Goal: Information Seeking & Learning: Learn about a topic

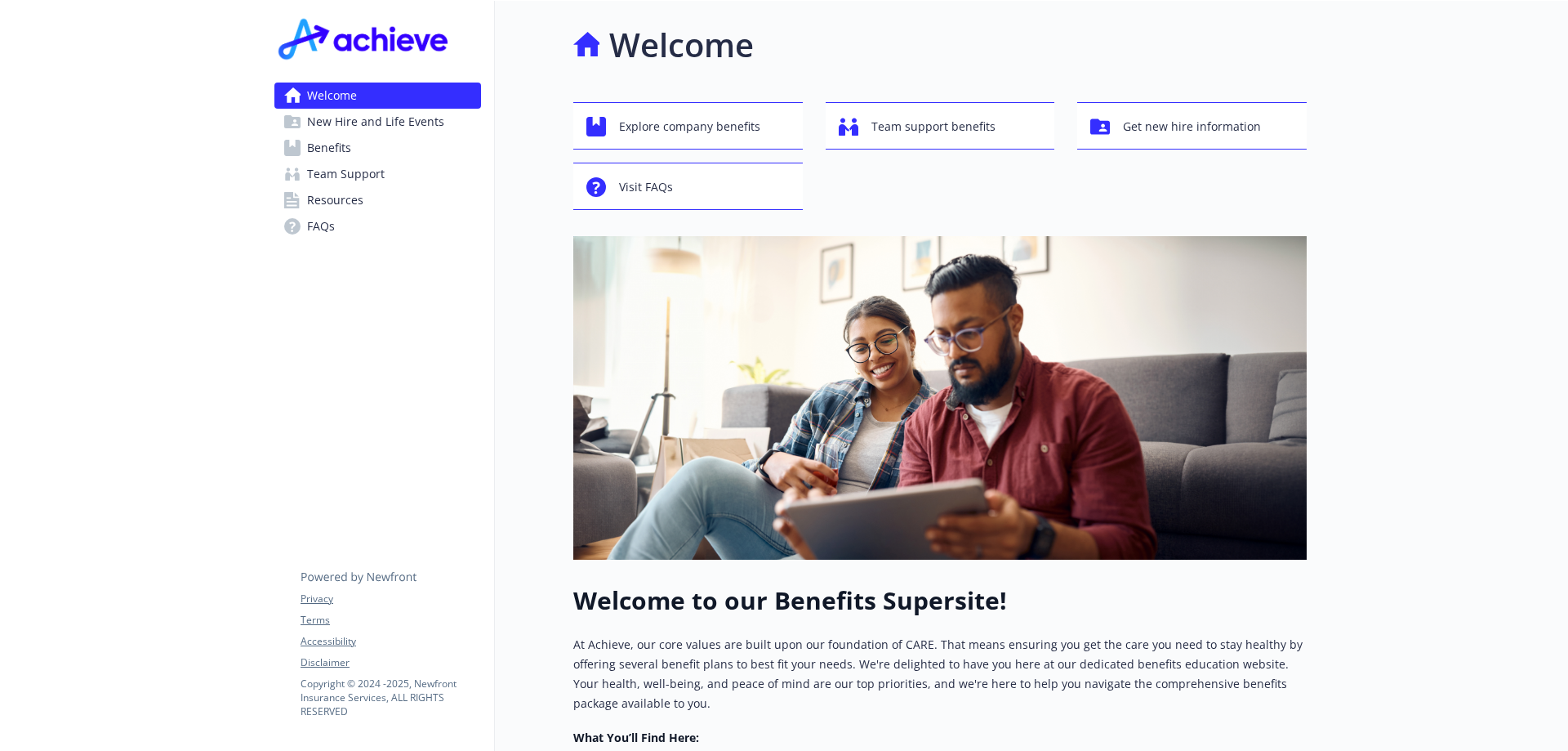
click at [418, 157] on link "Benefits" at bounding box center [378, 148] width 207 height 26
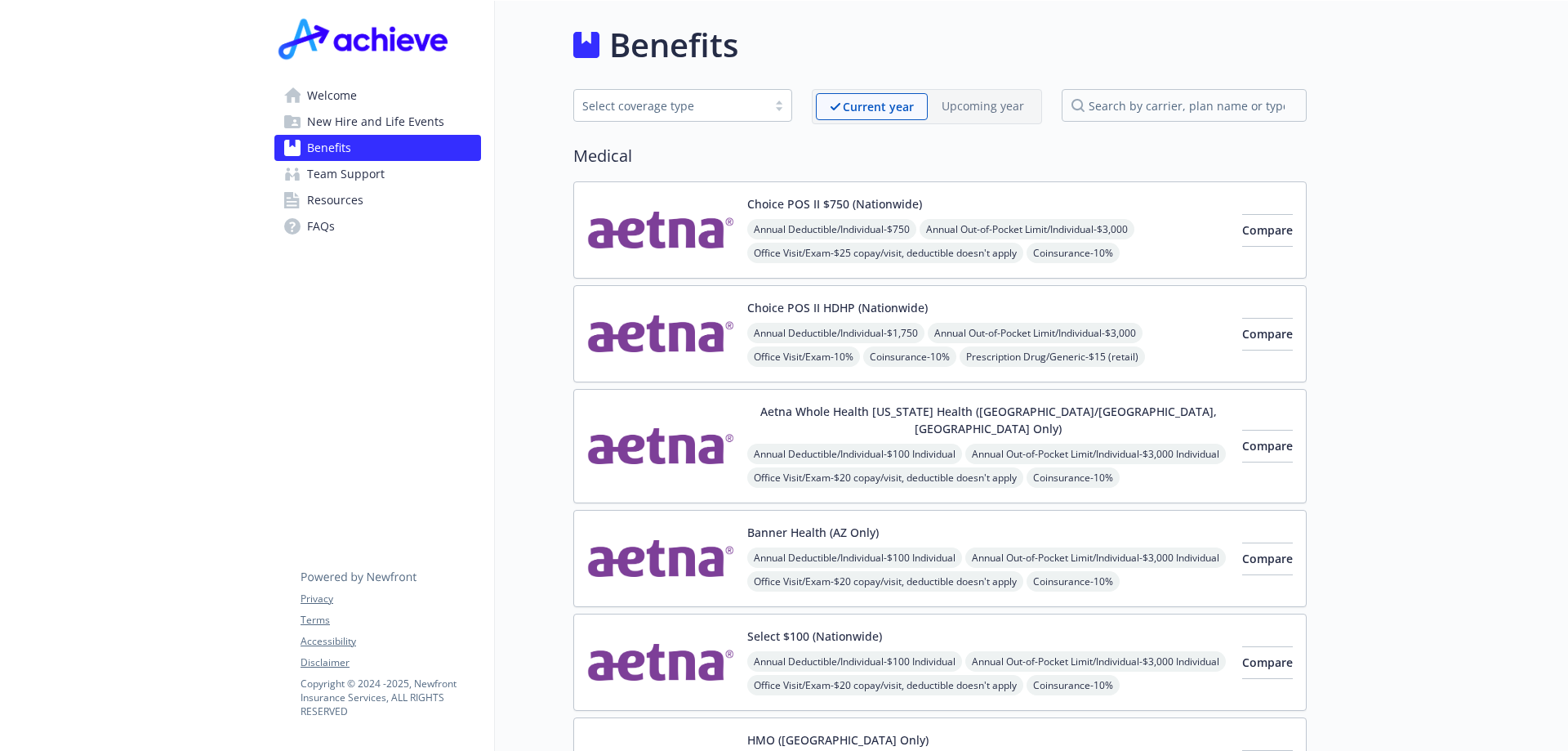
click at [348, 93] on span "Welcome" at bounding box center [332, 95] width 50 height 26
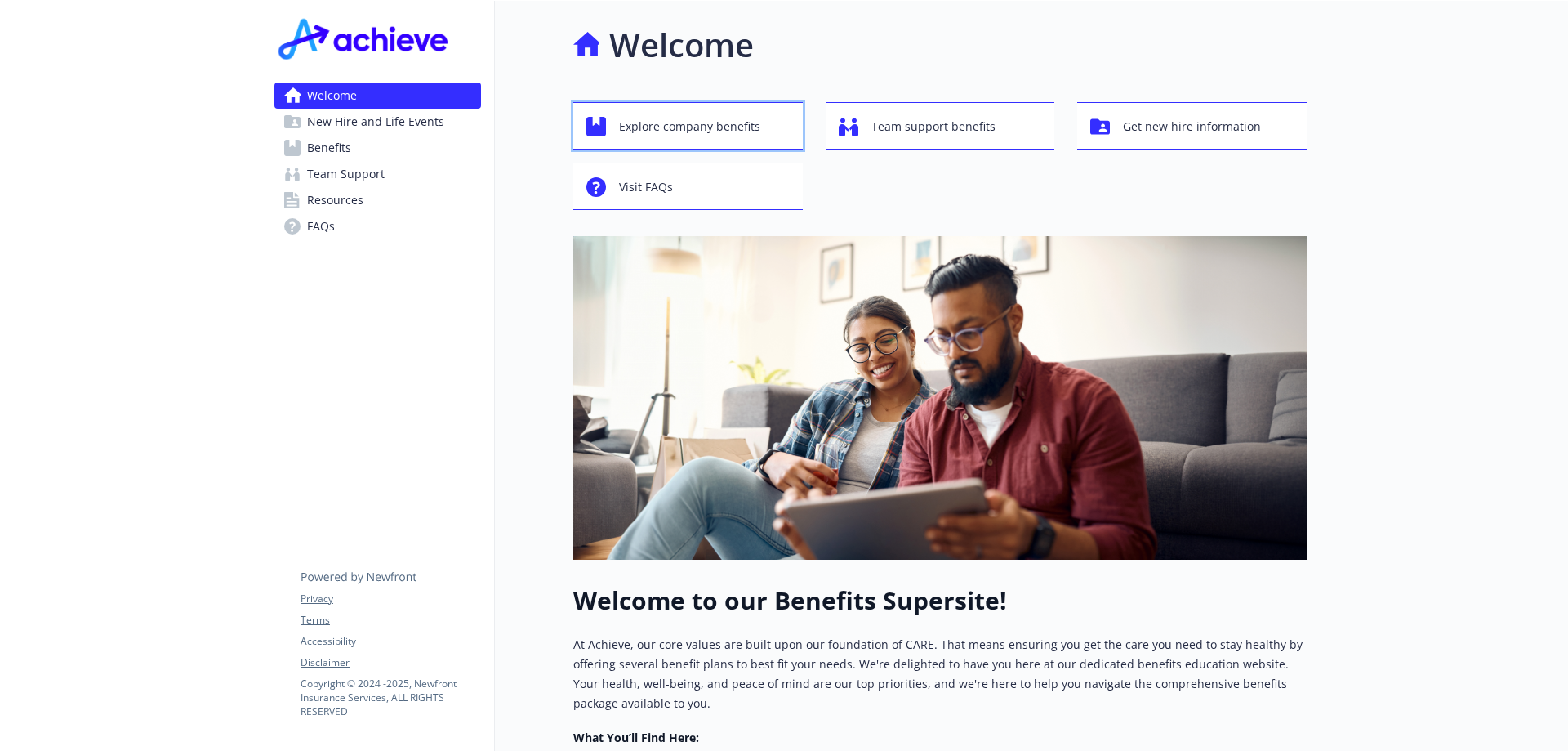
click at [729, 136] on span "Explore company benefits" at bounding box center [690, 127] width 141 height 31
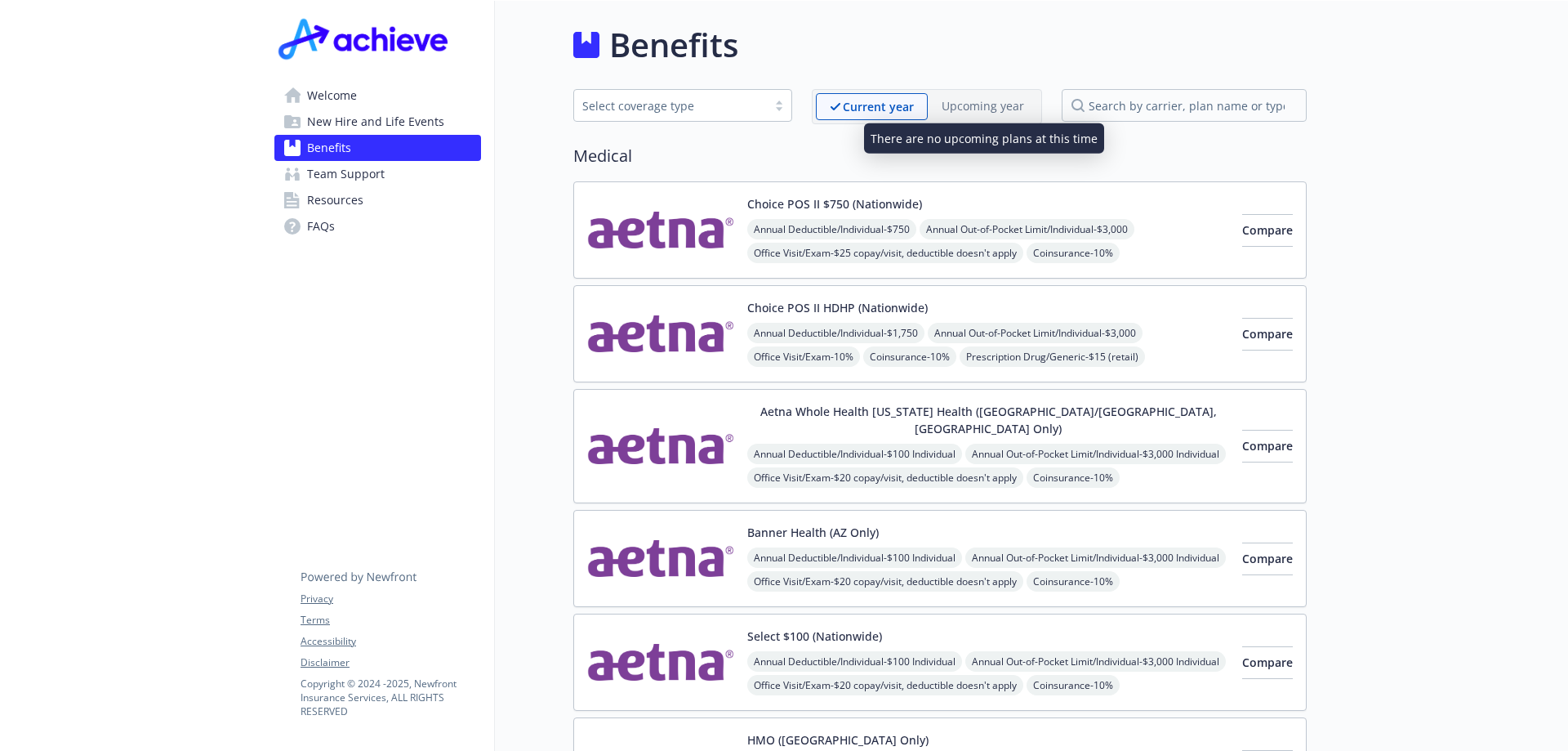
click at [950, 106] on p "Upcoming year" at bounding box center [982, 105] width 82 height 17
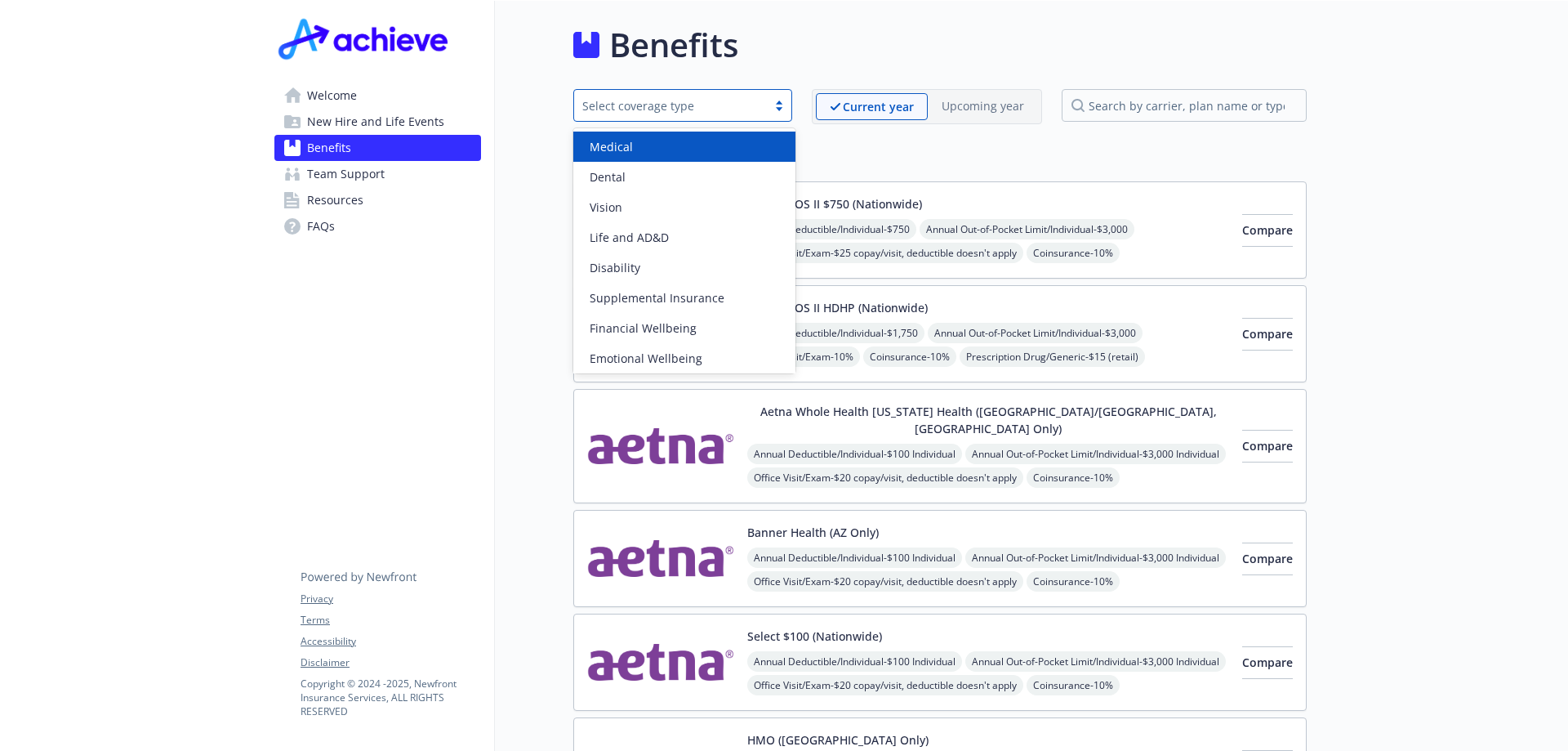
click at [784, 105] on div at bounding box center [779, 105] width 25 height 13
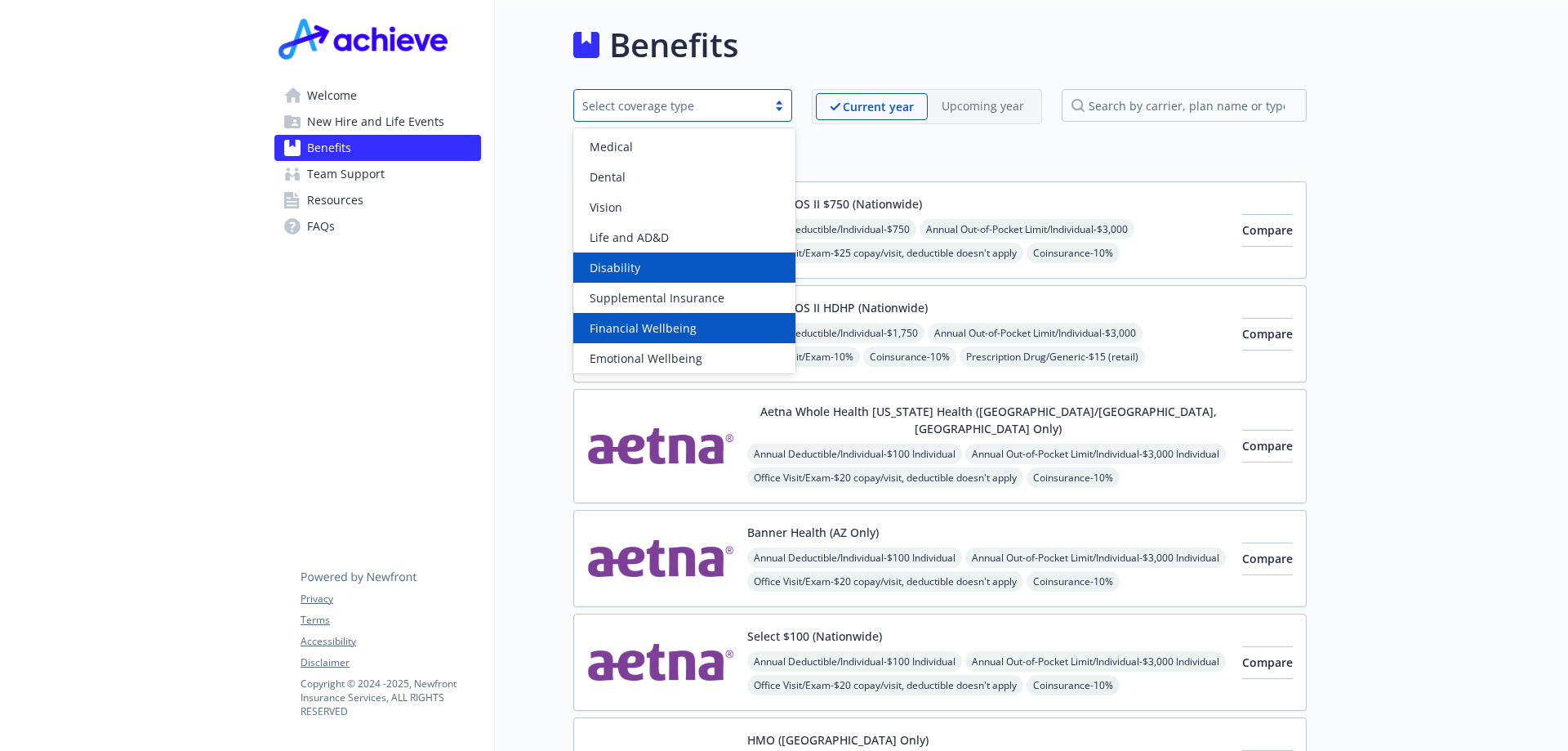
scroll to position [64, 0]
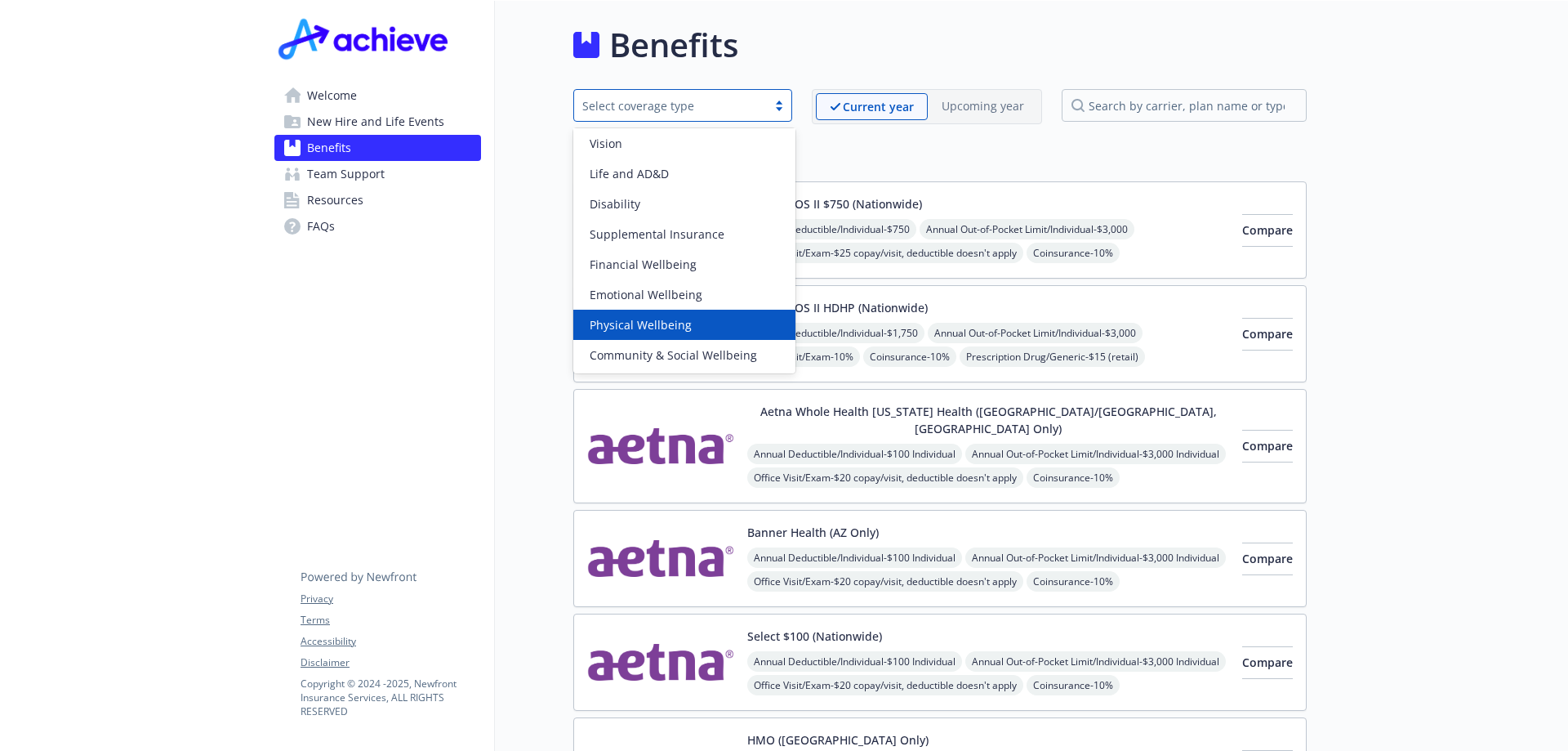
click at [687, 325] on div "Physical Wellbeing" at bounding box center [684, 325] width 203 height 17
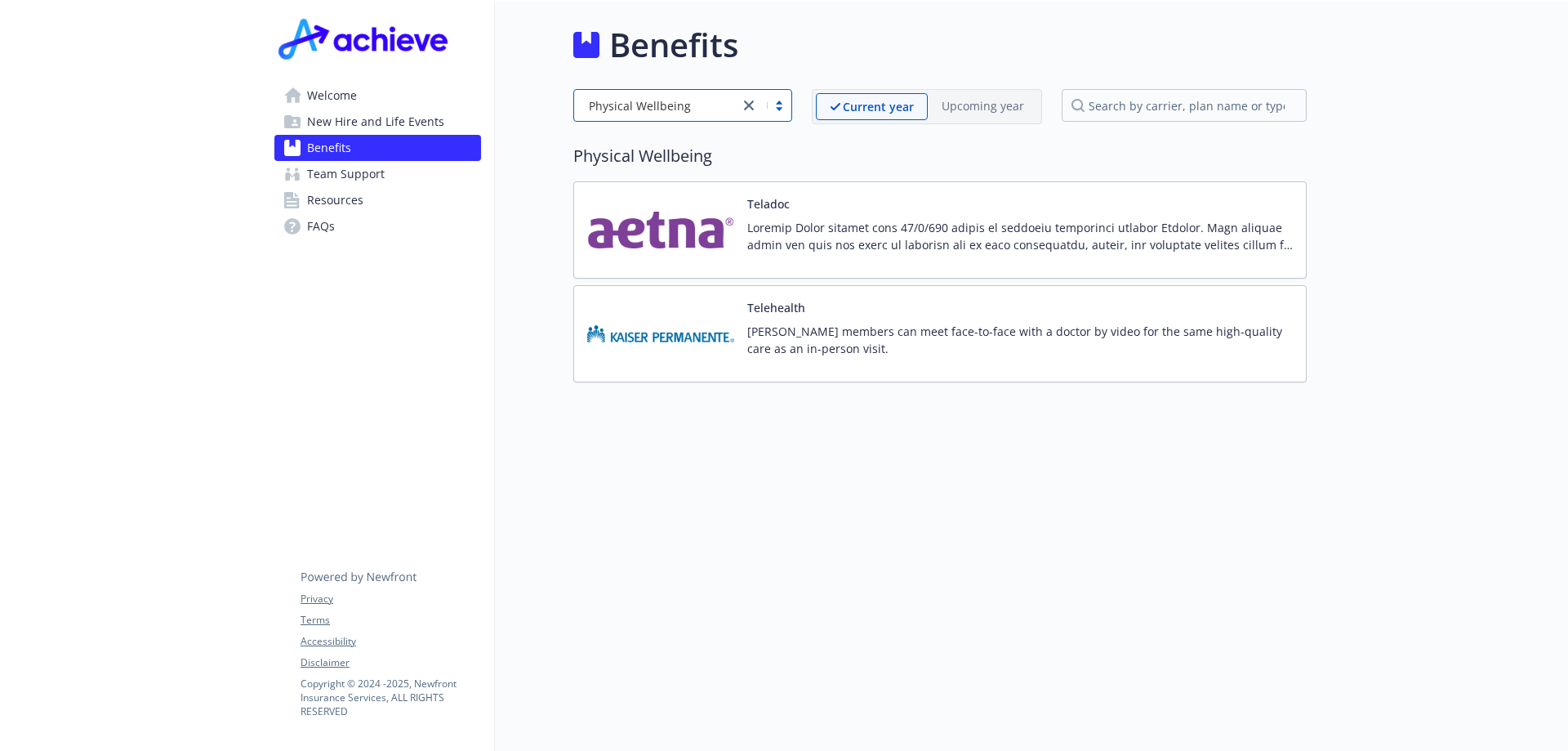
click at [371, 100] on link "Welcome" at bounding box center [378, 95] width 207 height 26
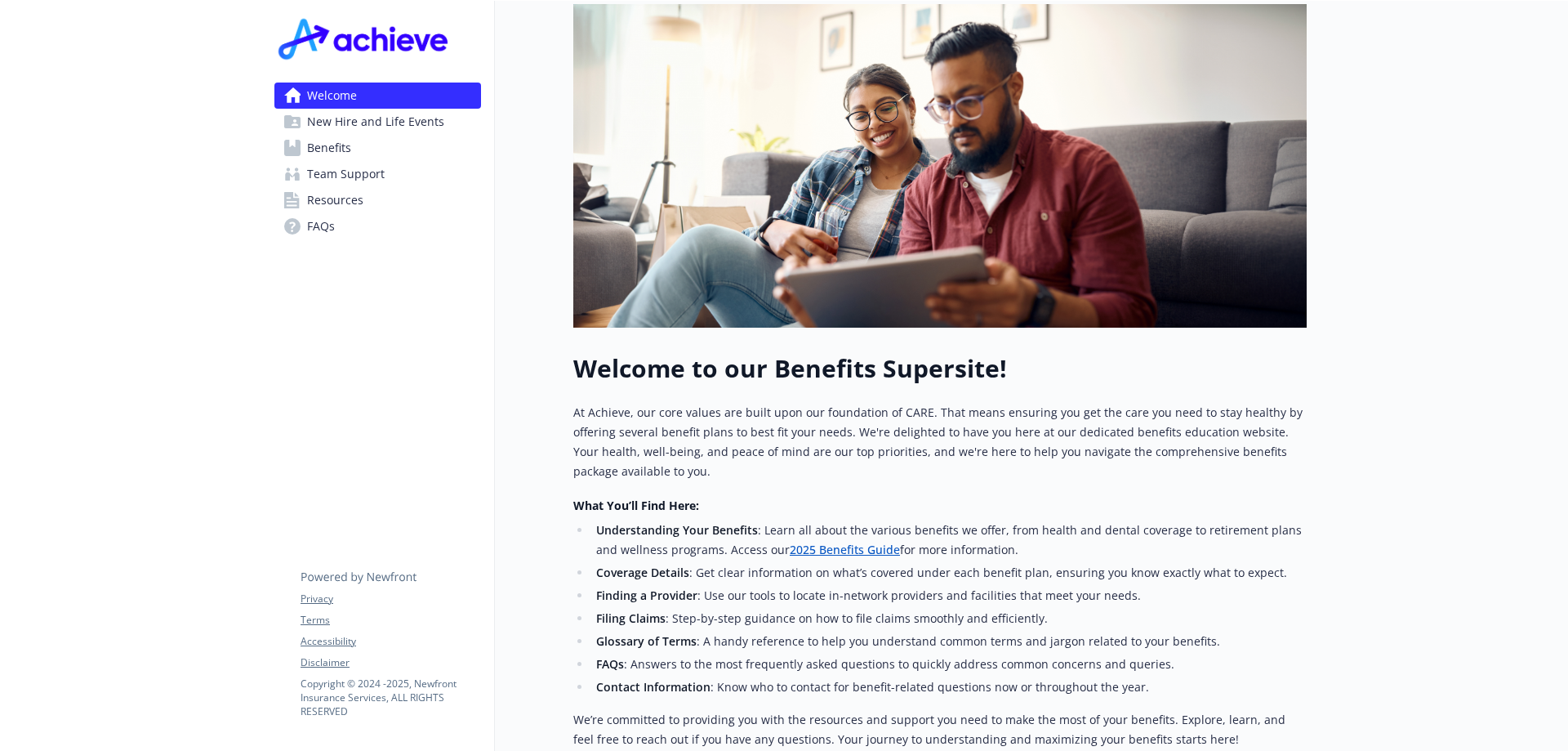
scroll to position [428, 0]
